Goal: Task Accomplishment & Management: Use online tool/utility

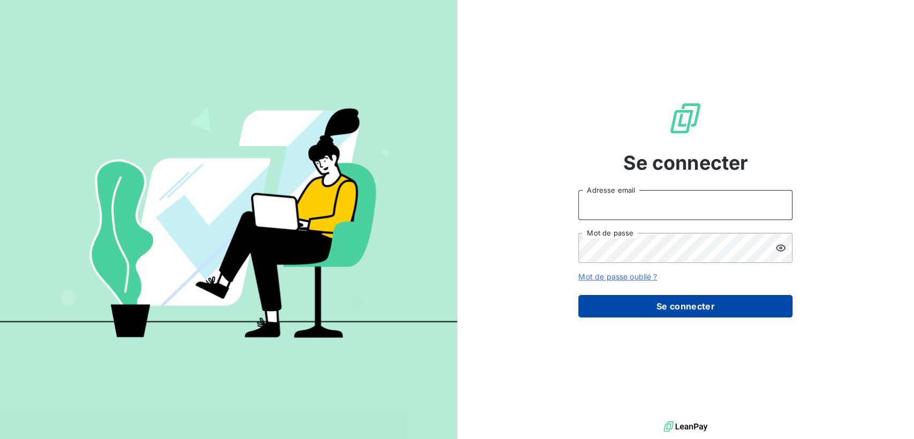
type input "[PERSON_NAME][EMAIL_ADDRESS][DOMAIN_NAME]"
click at [684, 310] on button "Se connecter" at bounding box center [686, 306] width 214 height 22
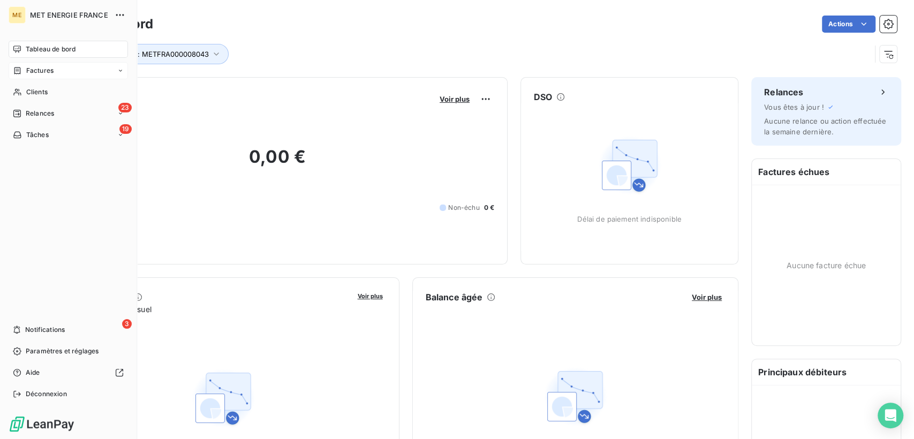
click at [16, 72] on icon at bounding box center [17, 70] width 9 height 9
click at [93, 69] on div "Factures" at bounding box center [68, 70] width 119 height 17
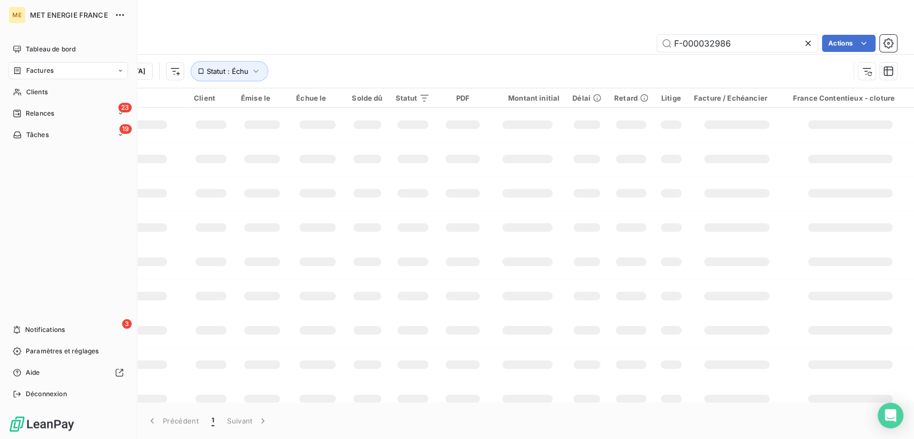
click at [120, 71] on icon at bounding box center [120, 70] width 6 height 6
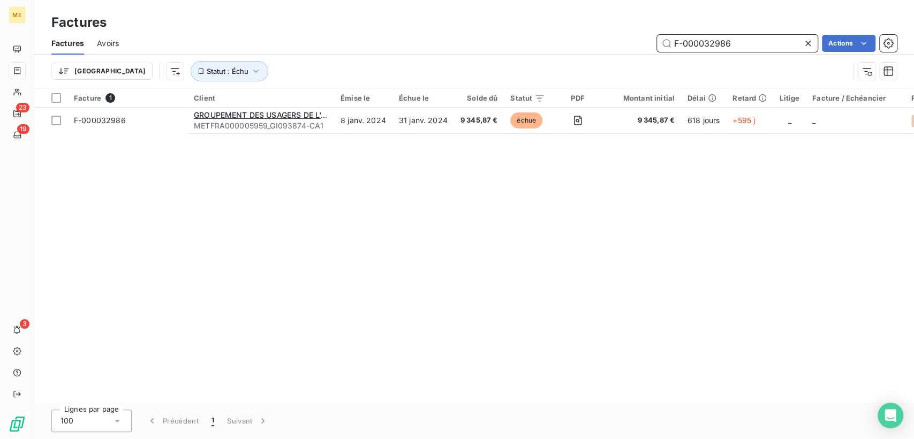
click at [692, 41] on input "F-000032986" at bounding box center [737, 43] width 161 height 17
paste input "24011546"
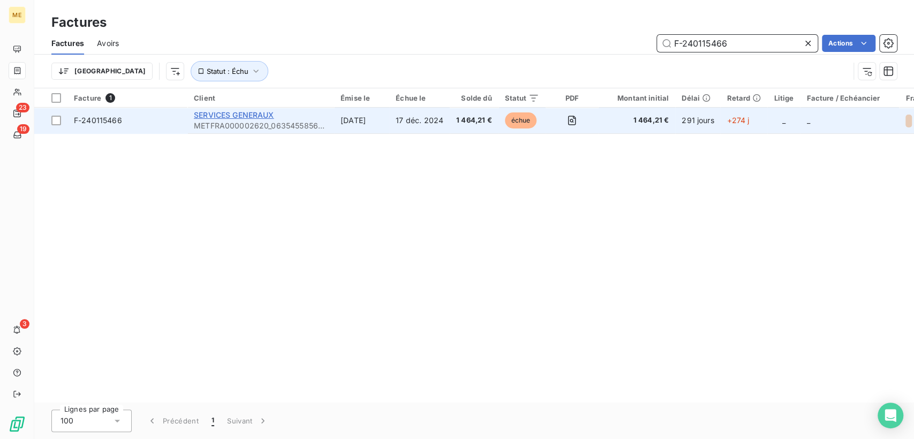
type input "F-240115466"
click at [230, 115] on span "SERVICES GENERAUX" at bounding box center [234, 114] width 80 height 9
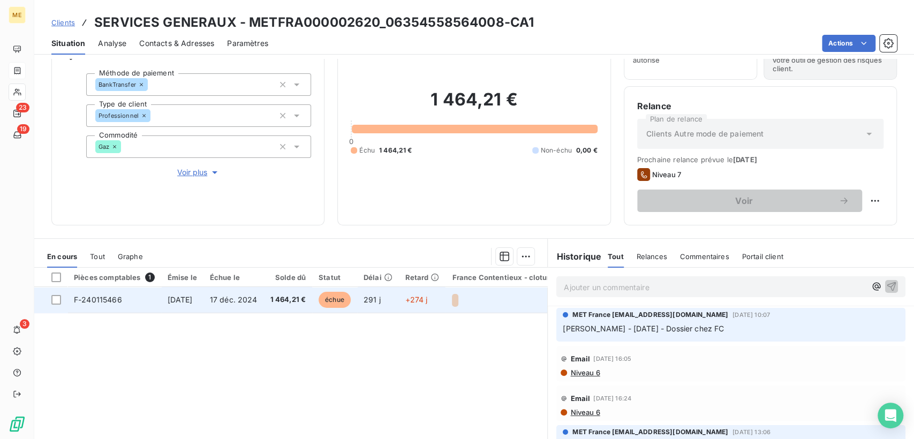
scroll to position [119, 0]
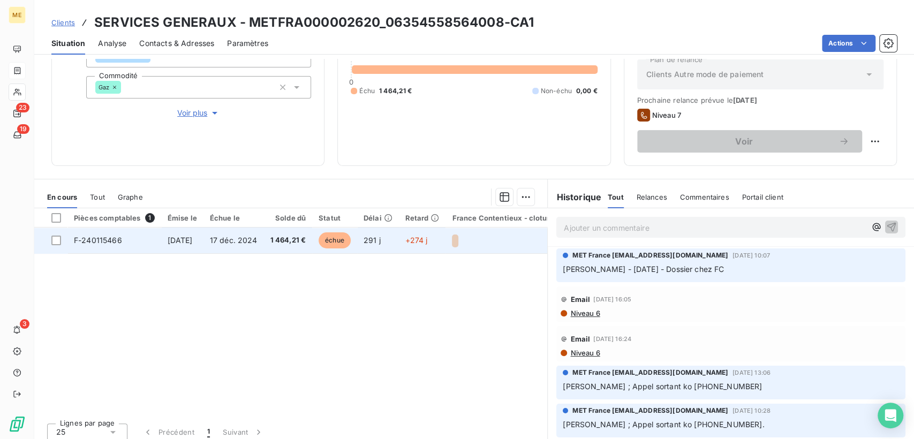
click at [94, 237] on span "F-240115466" at bounding box center [98, 240] width 48 height 9
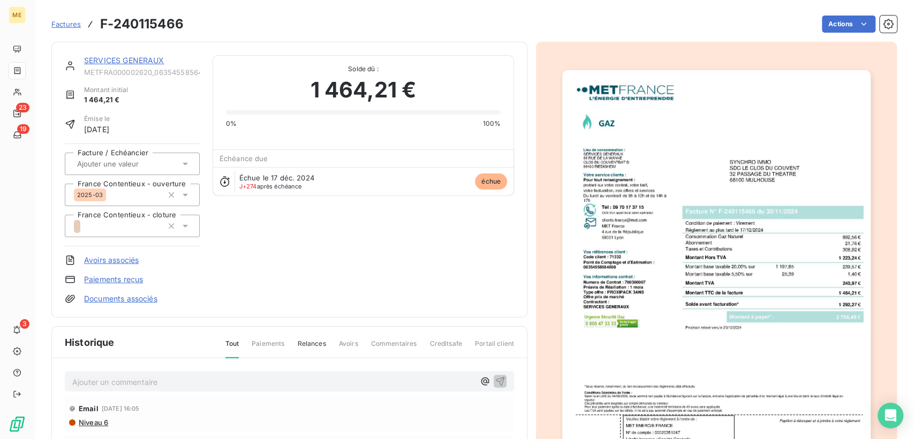
click at [682, 176] on img "button" at bounding box center [716, 288] width 308 height 436
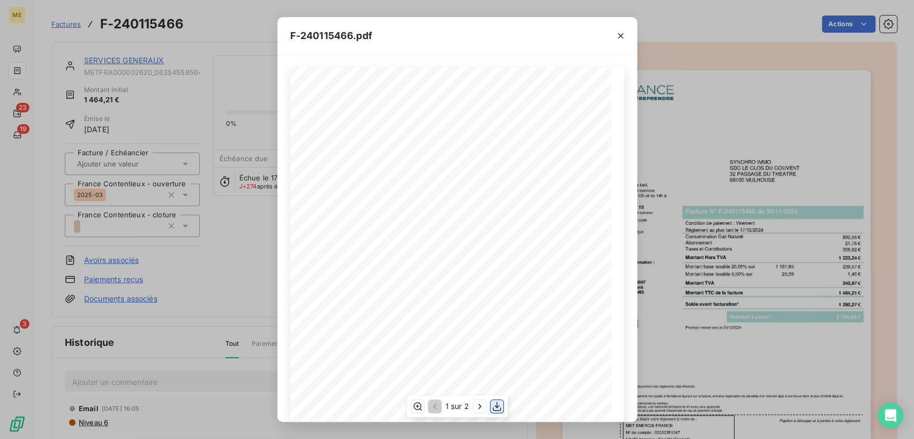
click at [497, 405] on icon "button" at bounding box center [497, 406] width 11 height 11
click at [625, 39] on icon "button" at bounding box center [620, 36] width 11 height 11
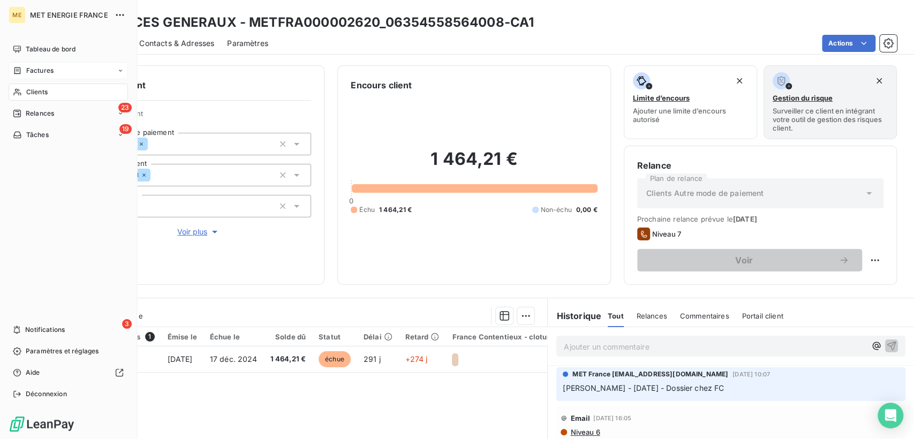
click at [39, 67] on span "Factures" at bounding box center [39, 71] width 27 height 10
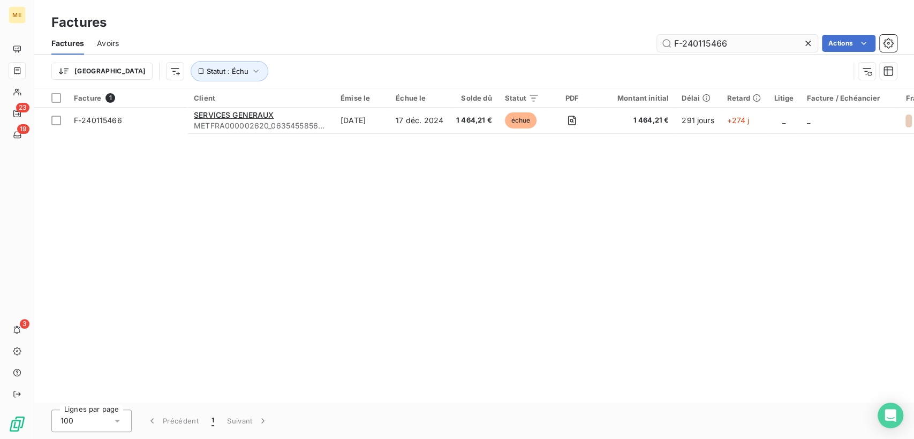
click at [694, 45] on input "F-240115466" at bounding box center [737, 43] width 161 height 17
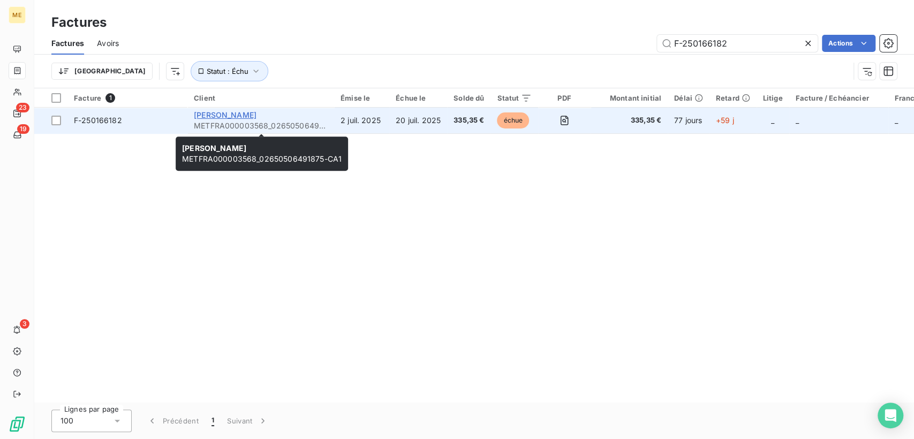
type input "F-250166182"
click at [248, 114] on span "[PERSON_NAME]" at bounding box center [225, 114] width 63 height 9
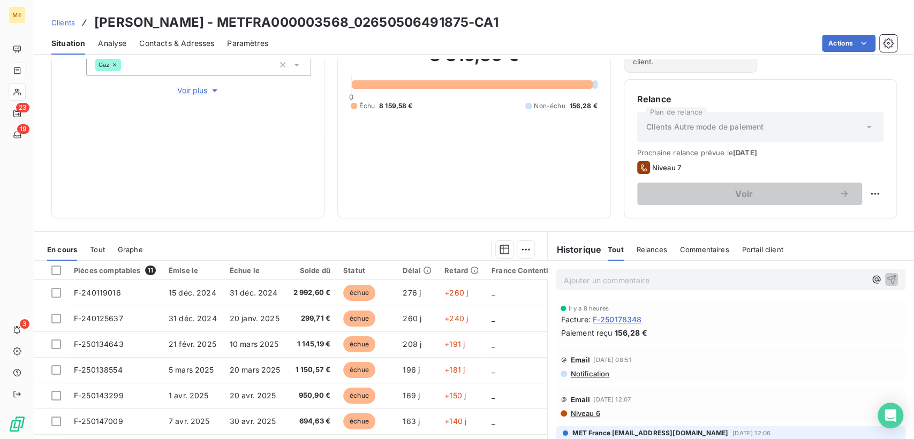
scroll to position [82, 0]
